Goal: Task Accomplishment & Management: Use online tool/utility

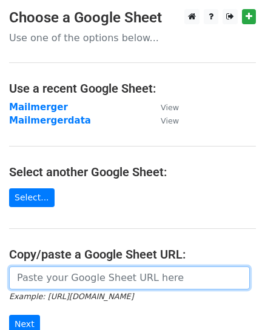
click at [52, 271] on input "url" at bounding box center [129, 278] width 241 height 23
paste input "https://docs.google.com/spreadsheets/d/1ccMSiXkBaR0Q7ikp-SKIxYqZrD0Nn_vmtXVPm-e…"
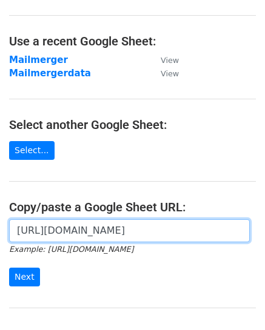
scroll to position [162, 0]
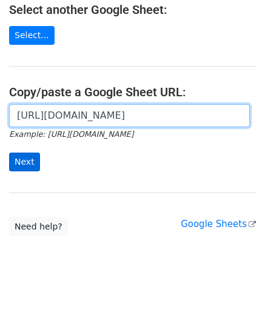
type input "https://docs.google.com/spreadsheets/d/1ccMSiXkBaR0Q7ikp-SKIxYqZrD0Nn_vmtXVPm-e…"
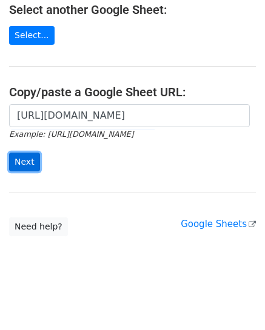
scroll to position [0, 0]
click at [23, 161] on input "Next" at bounding box center [24, 162] width 31 height 19
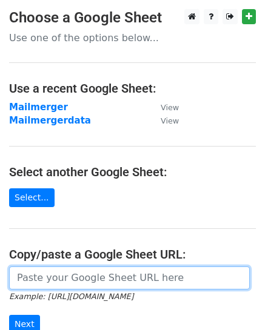
click at [48, 278] on input "url" at bounding box center [129, 278] width 241 height 23
paste input "https://docs.google.com/spreadsheets/d/1ccMSiXkBaR0Q7ikp-SKIxYqZrD0Nn_vmtXVPm-e…"
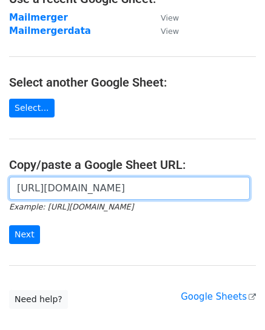
scroll to position [162, 0]
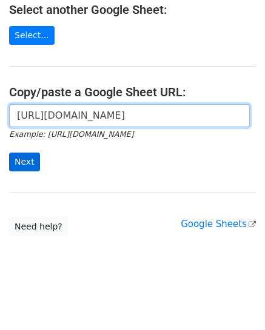
type input "https://docs.google.com/spreadsheets/d/1ccMSiXkBaR0Q7ikp-SKIxYqZrD0Nn_vmtXVPm-e…"
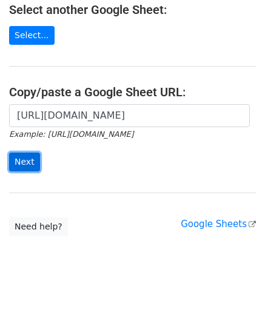
scroll to position [0, 0]
click at [13, 161] on input "Next" at bounding box center [24, 162] width 31 height 19
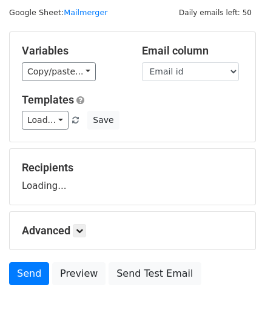
scroll to position [90, 0]
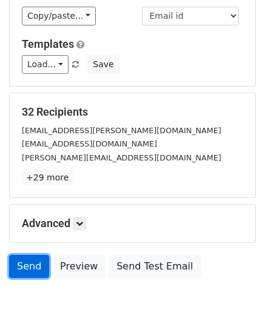
click at [31, 265] on link "Send" at bounding box center [29, 266] width 40 height 23
